Goal: Task Accomplishment & Management: Use online tool/utility

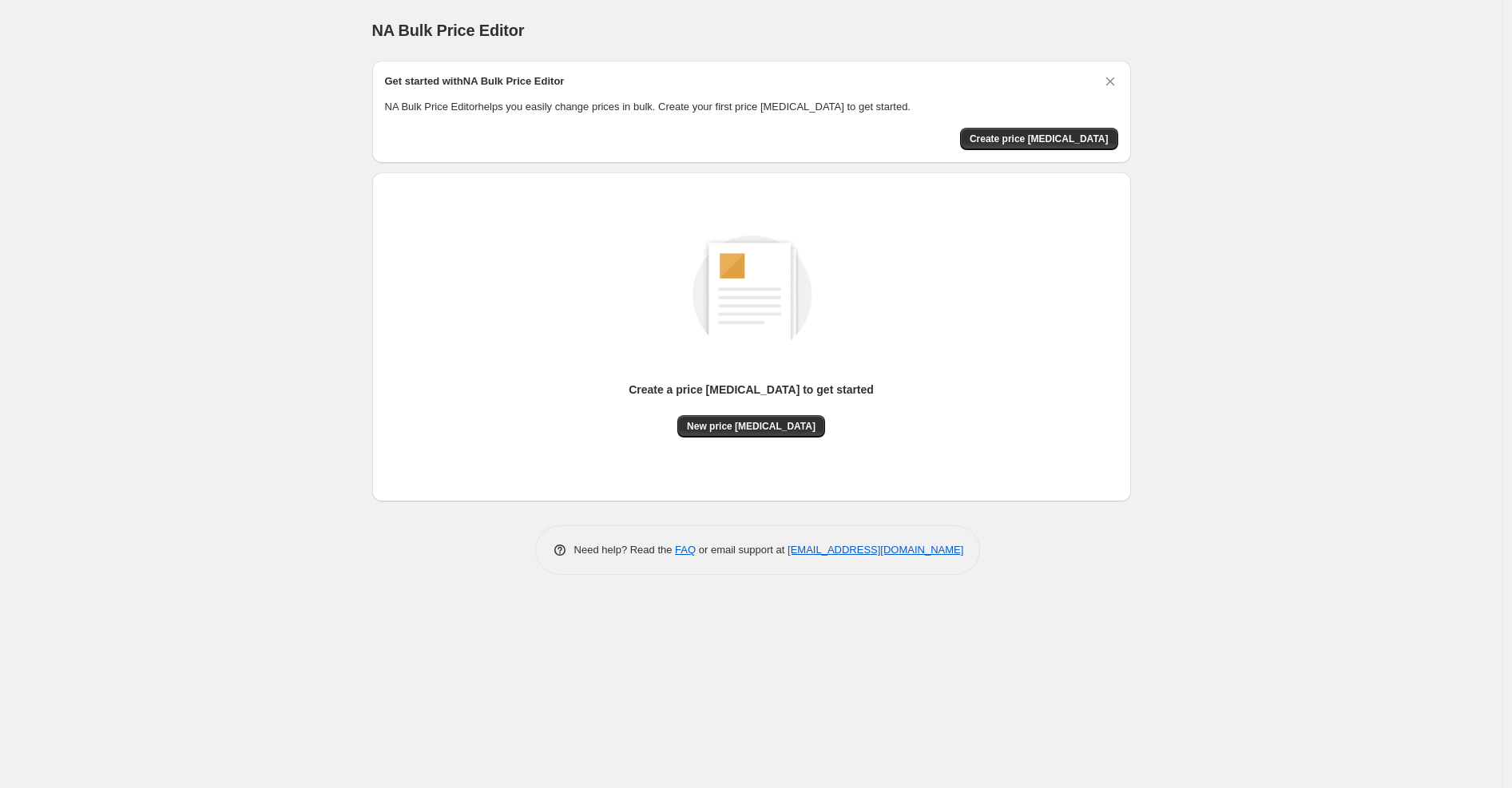
click at [772, 451] on div "Create a price [MEDICAL_DATA] to get started New price [MEDICAL_DATA]" at bounding box center [751, 337] width 733 height 304
click at [762, 427] on span "New price [MEDICAL_DATA]" at bounding box center [750, 427] width 128 height 13
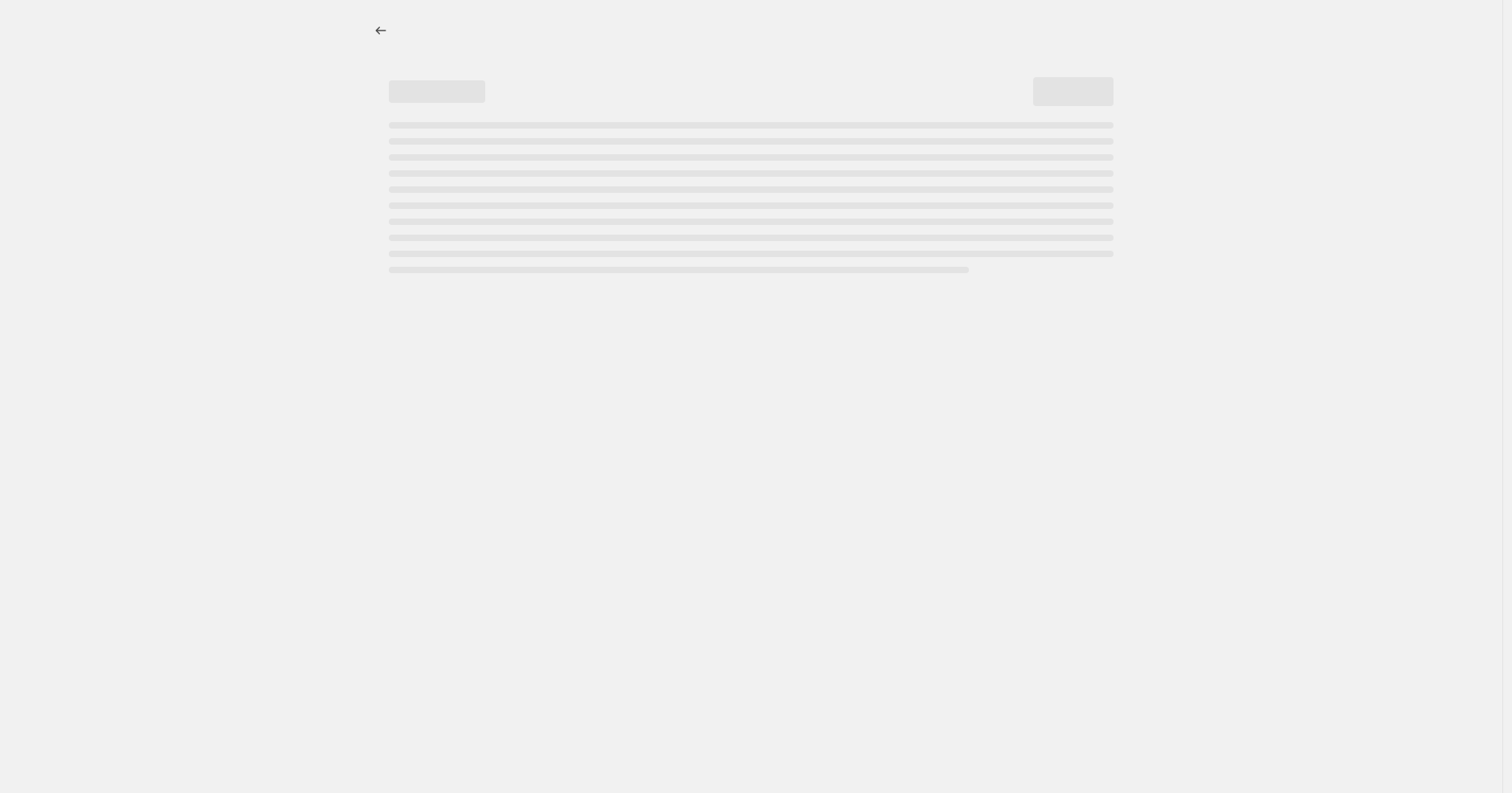
select select "percentage"
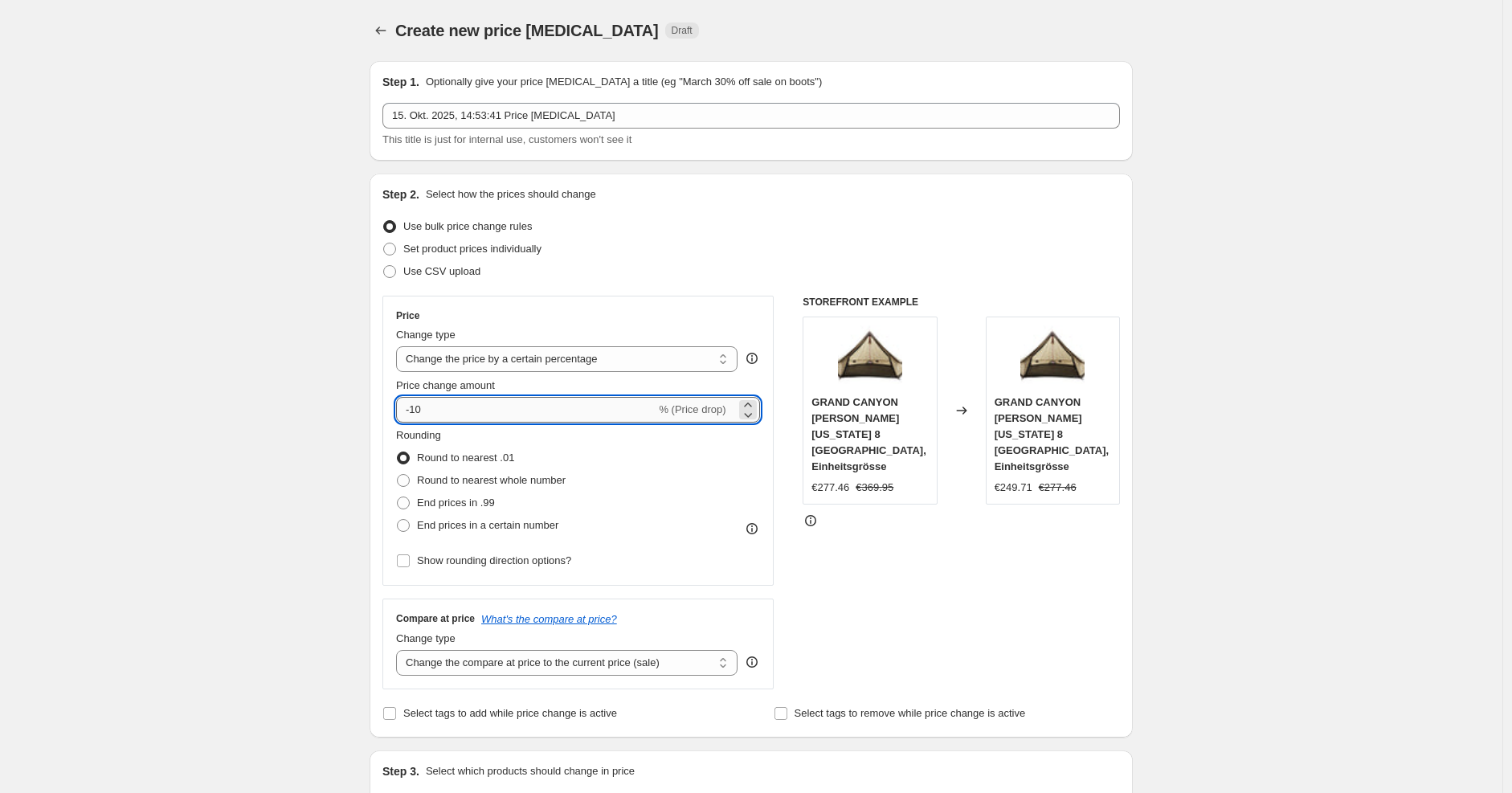
click at [570, 404] on input "-10" at bounding box center [525, 410] width 259 height 26
type input "-1"
type input "-25"
click at [746, 248] on div "Set product prices individually" at bounding box center [750, 249] width 738 height 22
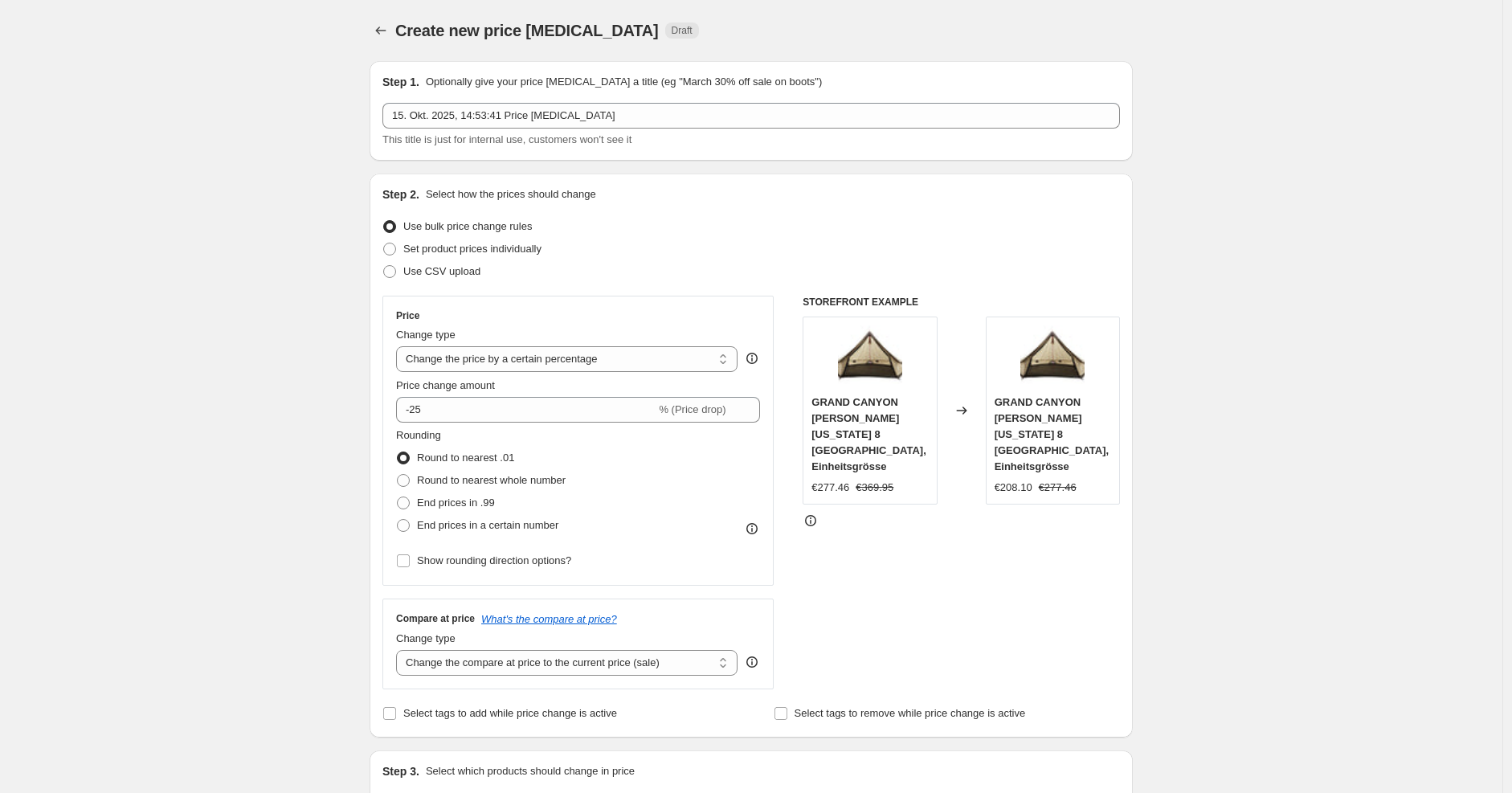
scroll to position [872, 0]
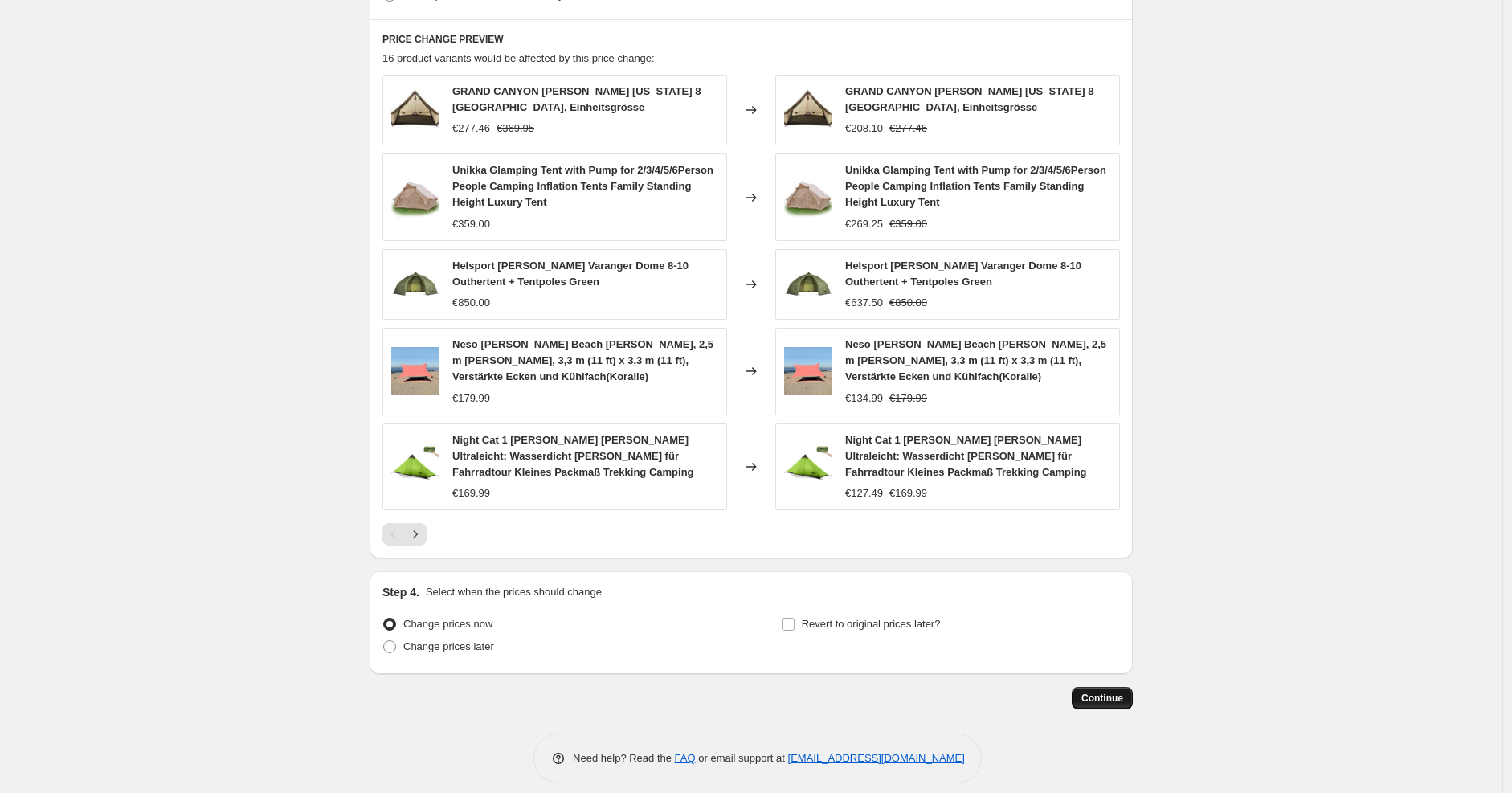
click at [1089, 691] on button "Continue" at bounding box center [1102, 698] width 61 height 22
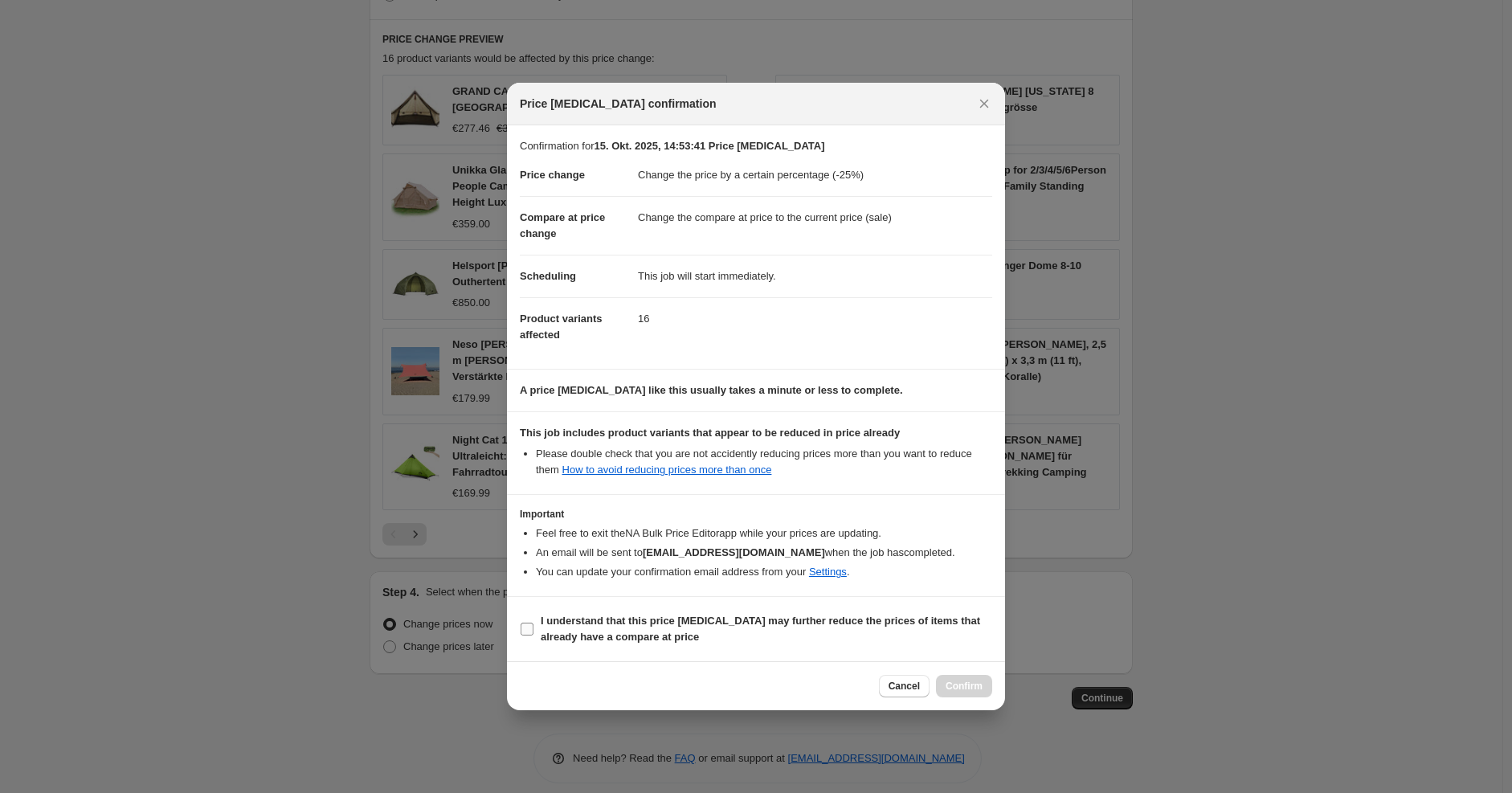
click at [786, 631] on span "I understand that this price change job may further reduce the prices of items …" at bounding box center [766, 629] width 451 height 32
click at [534, 631] on input "I understand that this price change job may further reduce the prices of items …" at bounding box center [527, 630] width 13 height 13
checkbox input "true"
click at [977, 687] on span "Confirm" at bounding box center [964, 686] width 37 height 13
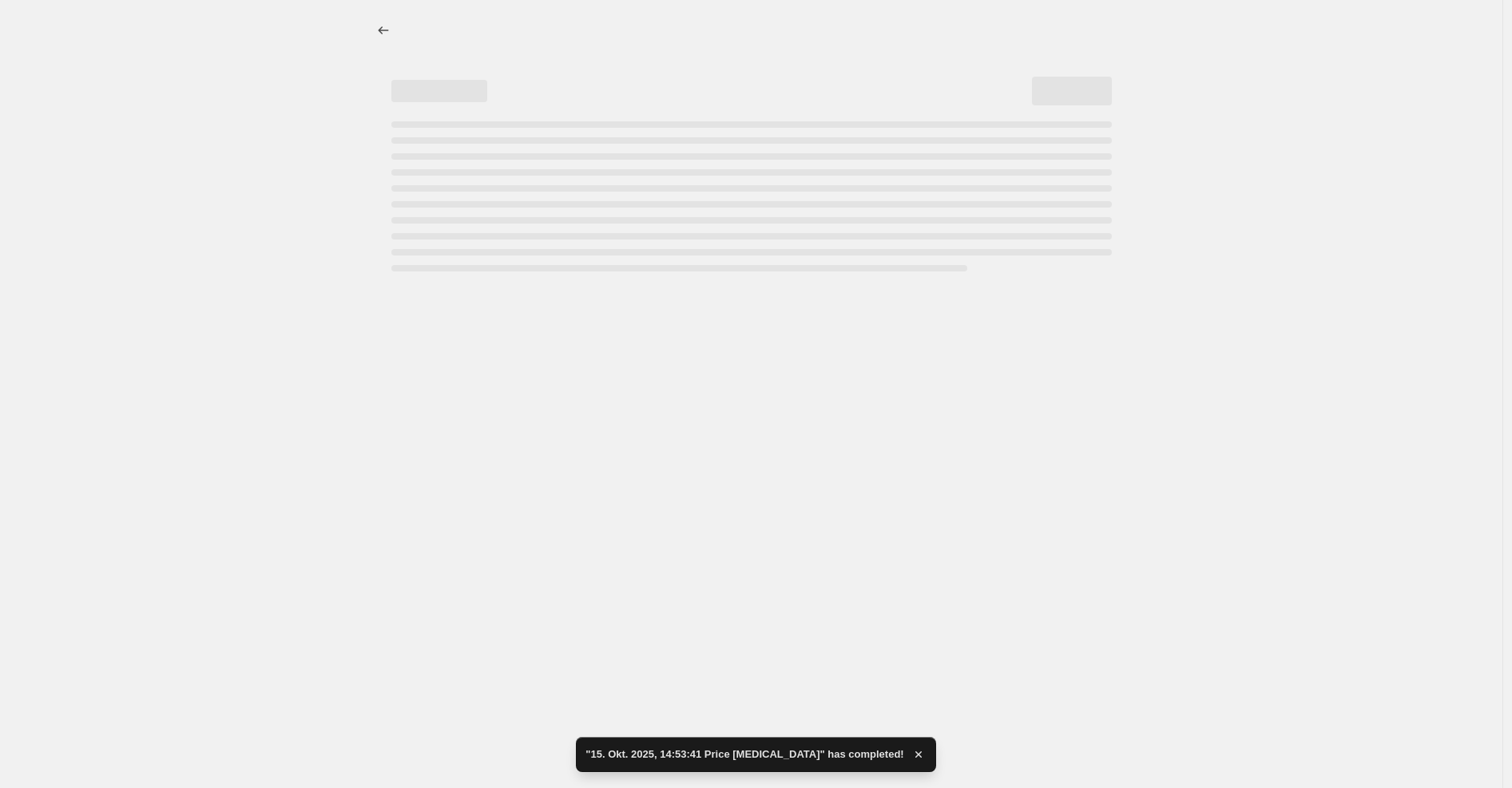
select select "percentage"
